Goal: Find specific page/section: Find specific page/section

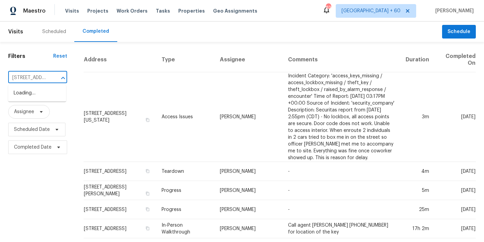
scroll to position [0, 42]
click at [34, 95] on li "[STREET_ADDRESS][PERSON_NAME]" at bounding box center [37, 97] width 58 height 18
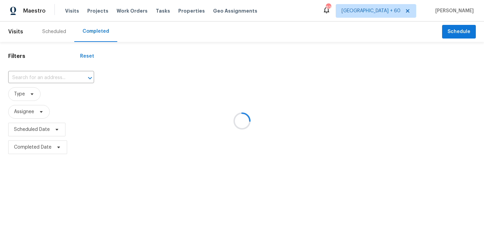
type input "[STREET_ADDRESS][PERSON_NAME]"
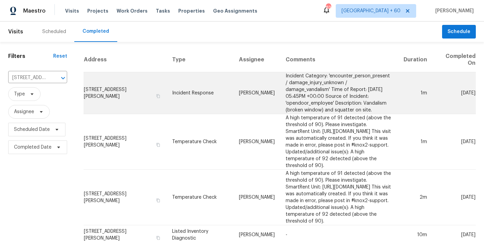
click at [94, 89] on td "[STREET_ADDRESS][PERSON_NAME]" at bounding box center [125, 93] width 83 height 42
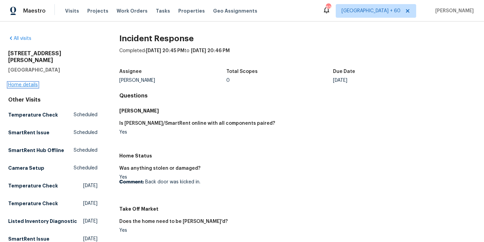
click at [25, 83] on link "Home details" at bounding box center [23, 85] width 30 height 5
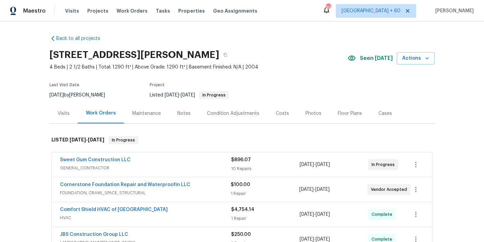
click at [333, 33] on div "Back to all projects [STREET_ADDRESS][PERSON_NAME] 4 Beds | 2 1/2 Baths | Total…" at bounding box center [241, 234] width 385 height 408
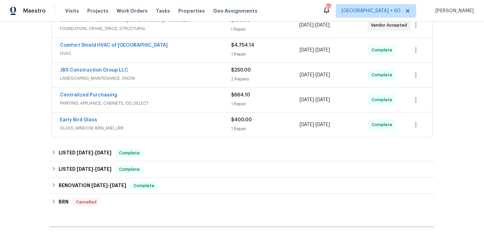
scroll to position [164, 0]
click at [216, 122] on div "Early Bird Glass" at bounding box center [145, 121] width 171 height 8
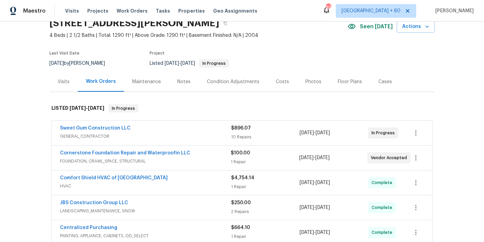
scroll to position [29, 0]
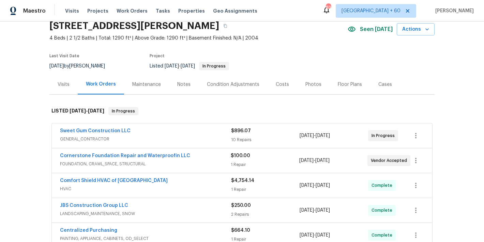
click at [222, 159] on div "Cornerstone Foundation Repair and Waterproofin LLC" at bounding box center [145, 156] width 171 height 8
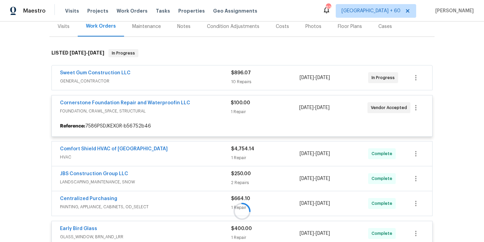
scroll to position [89, 0]
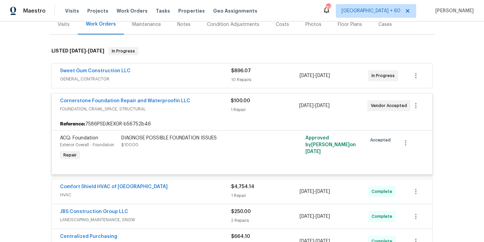
click at [201, 73] on div "Sweet Gum Construction LLC" at bounding box center [145, 72] width 171 height 8
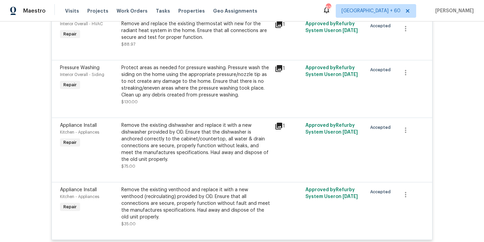
scroll to position [509, 0]
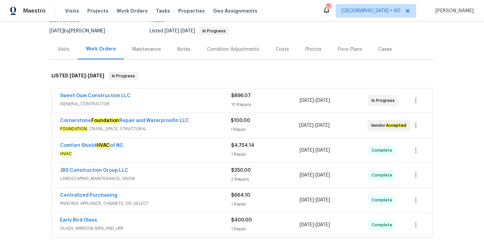
scroll to position [76, 0]
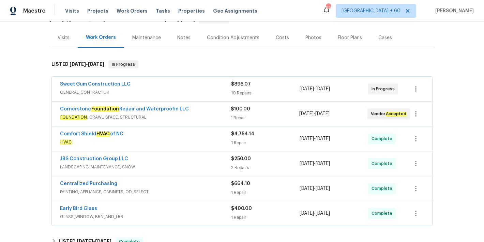
click at [204, 113] on div "Cornerstone Foundation Repair and Waterproofin LLC" at bounding box center [145, 110] width 171 height 8
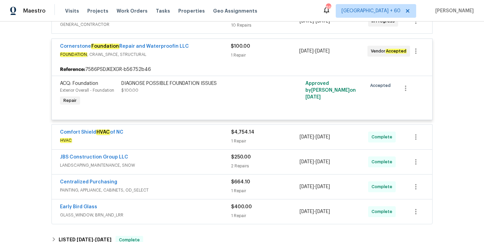
scroll to position [149, 0]
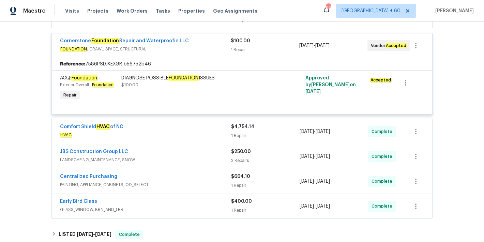
click at [207, 131] on div "Comfort Shield HVAC of NC" at bounding box center [145, 127] width 171 height 8
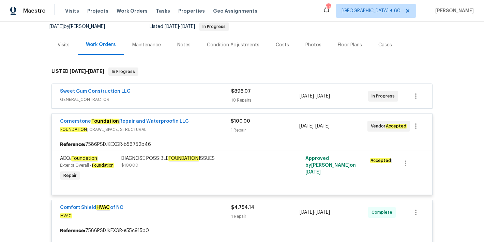
scroll to position [68, 0]
click at [213, 98] on span "GENERAL_CONTRACTOR" at bounding box center [145, 99] width 171 height 7
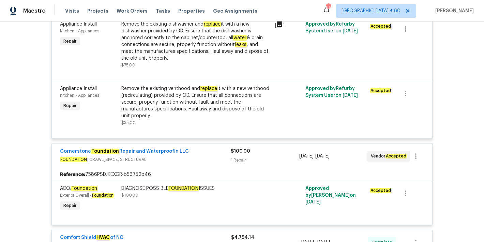
scroll to position [585, 0]
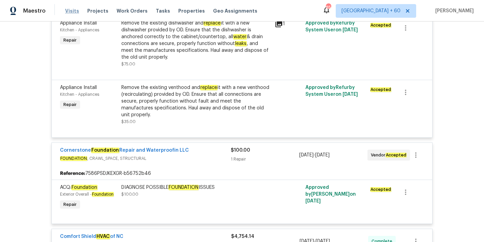
click at [73, 10] on span "Visits" at bounding box center [72, 11] width 14 height 7
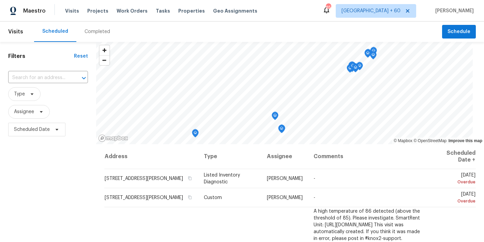
click at [91, 35] on div "Completed" at bounding box center [98, 31] width 26 height 7
